Goal: Task Accomplishment & Management: Manage account settings

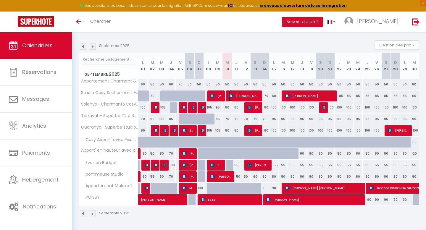
click at [232, 96] on img at bounding box center [231, 95] width 5 height 5
select select "OK"
select select "KO"
select select "0"
select select "1"
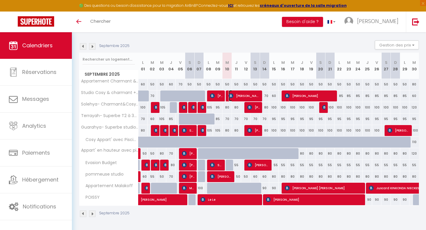
select select "1"
select select
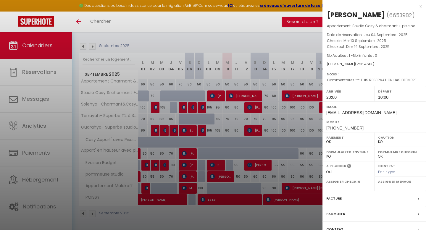
click at [232, 96] on div at bounding box center [213, 115] width 426 height 230
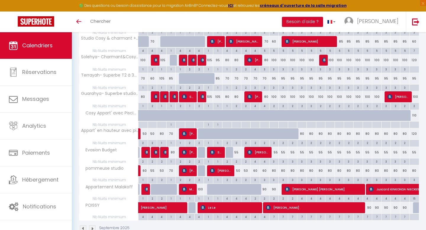
scroll to position [157, 0]
